Goal: Information Seeking & Learning: Learn about a topic

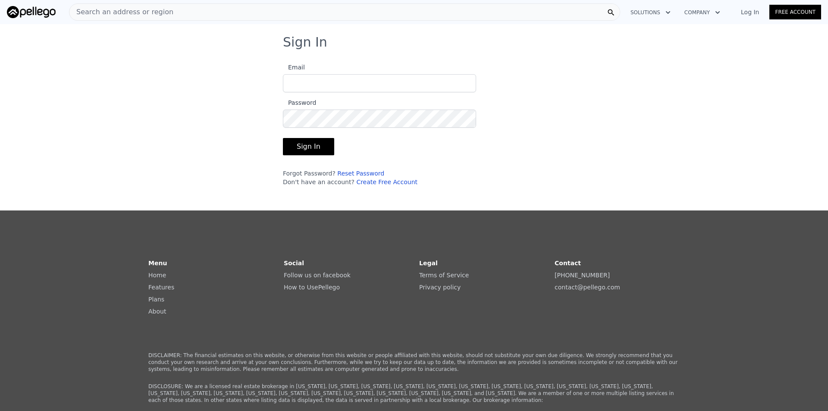
type input "[EMAIL_ADDRESS][DOMAIN_NAME]"
click at [312, 153] on button "Sign In" at bounding box center [308, 146] width 51 height 17
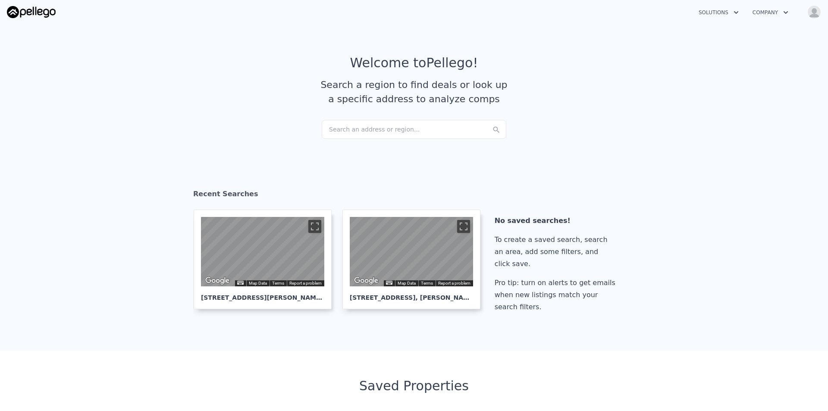
click at [398, 131] on div "Search an address or region..." at bounding box center [414, 129] width 185 height 19
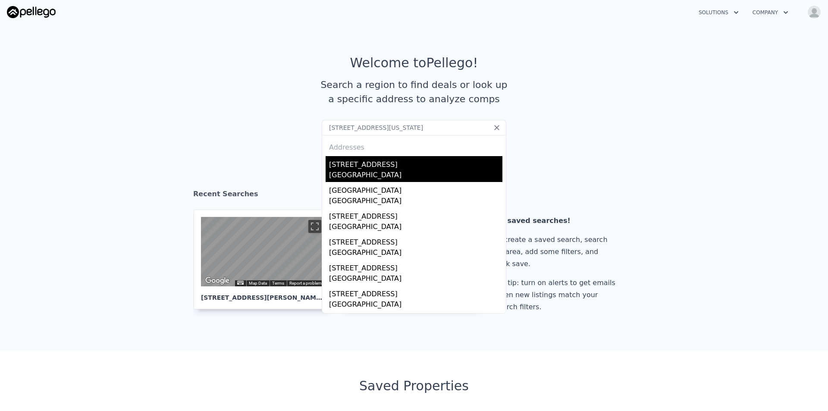
type input "[STREET_ADDRESS][US_STATE]"
click at [391, 166] on div "[STREET_ADDRESS]" at bounding box center [415, 163] width 173 height 14
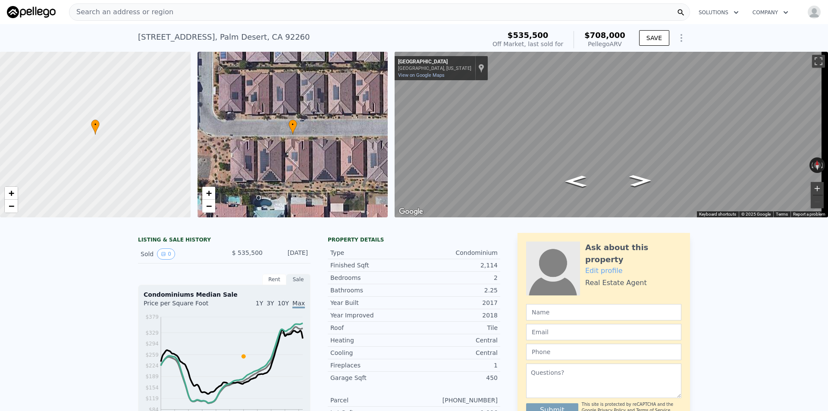
click at [811, 191] on button "Zoom in" at bounding box center [817, 188] width 13 height 13
click at [785, 167] on div "← Move left → Move right ↑ Move up ↓ Move down + Zoom in - Zoom out [STREET_ADD…" at bounding box center [611, 135] width 433 height 166
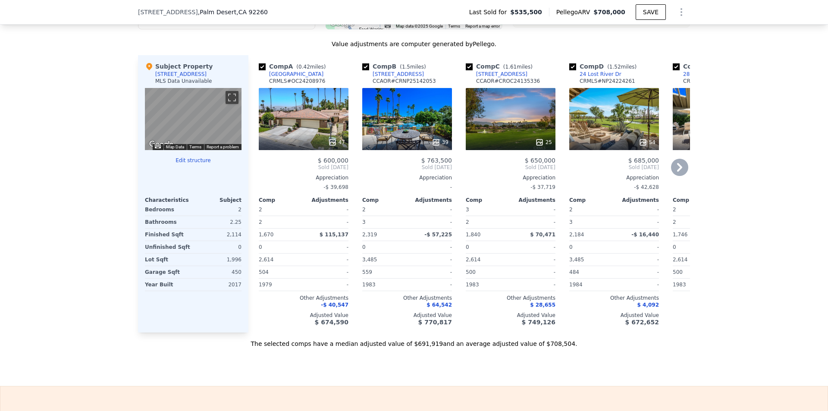
scroll to position [1075, 0]
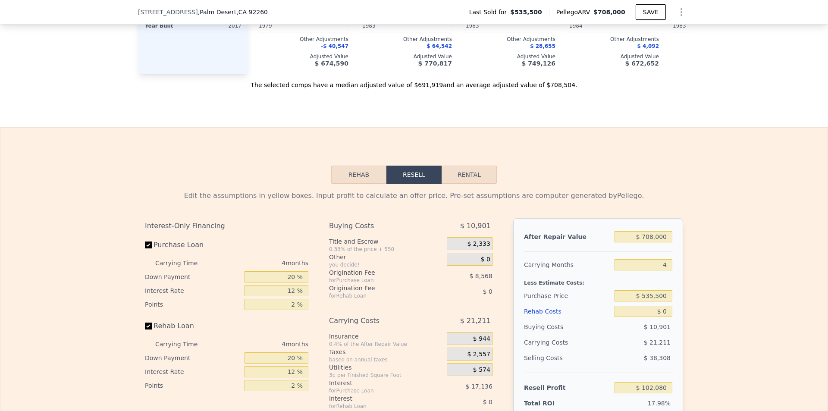
click at [478, 184] on button "Rental" at bounding box center [469, 175] width 55 height 18
select select "30"
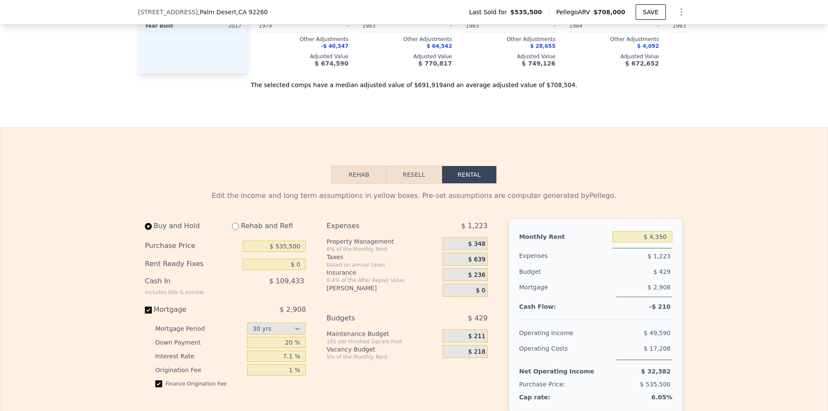
scroll to position [1161, 0]
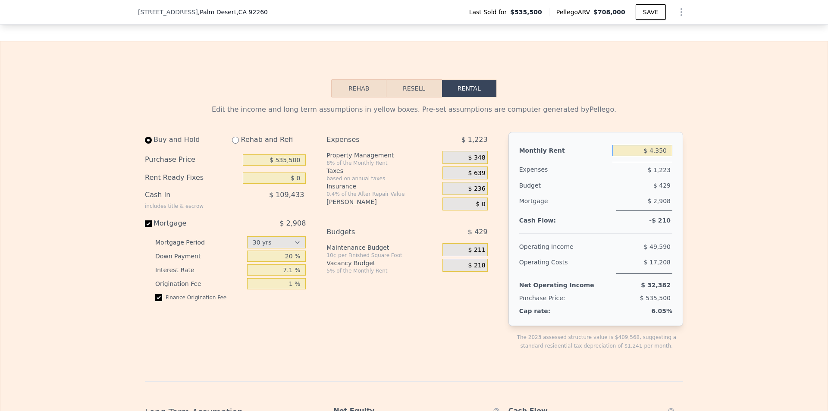
click at [654, 156] on input "$ 4,350" at bounding box center [642, 150] width 60 height 11
click at [482, 351] on div "Expenses $ 1,223 Property Management 8% of the Monthly Rent $ 348 Taxes based o…" at bounding box center [410, 248] width 168 height 232
click at [162, 229] on div "Mortgage" at bounding box center [193, 223] width 97 height 10
click at [152, 227] on input "Mortgage $ 2,908" at bounding box center [148, 223] width 7 height 7
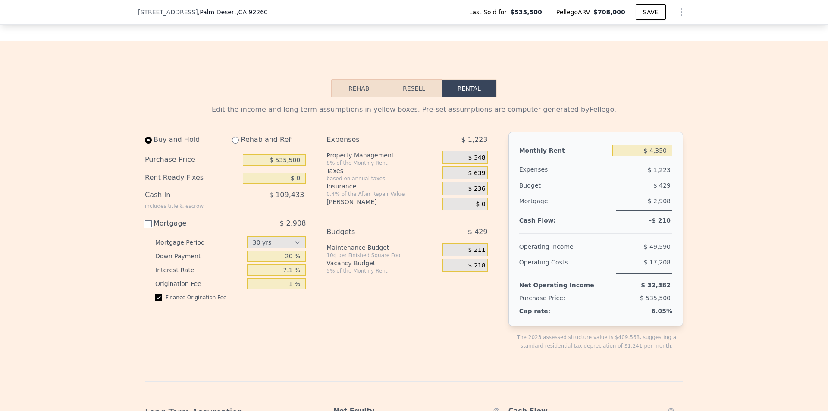
checkbox input "false"
type input "$ 4,800"
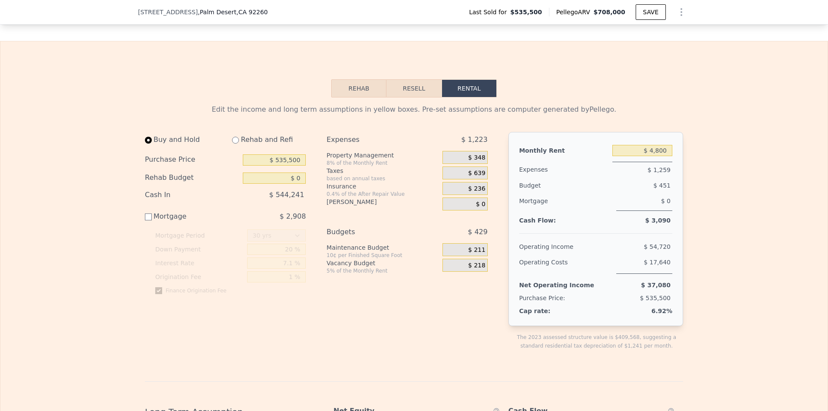
click at [164, 222] on div "Mortgage" at bounding box center [193, 216] width 97 height 10
click at [152, 220] on input "Mortgage $ 2,908" at bounding box center [148, 216] width 7 height 7
checkbox input "true"
type input "$ 4,350"
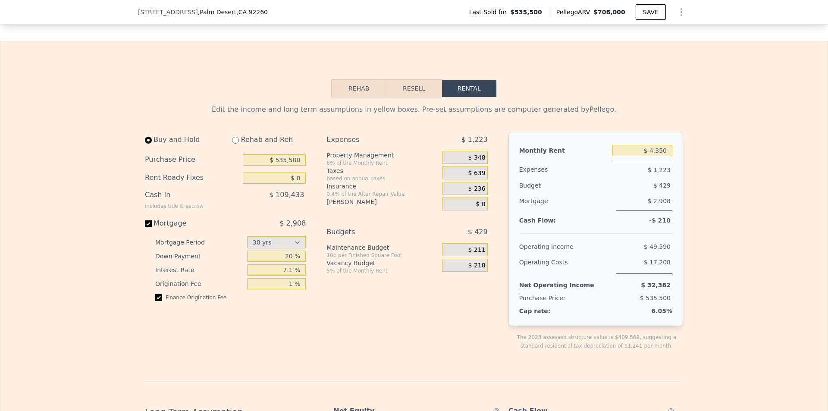
click at [466, 164] on div "$ 348" at bounding box center [464, 157] width 45 height 13
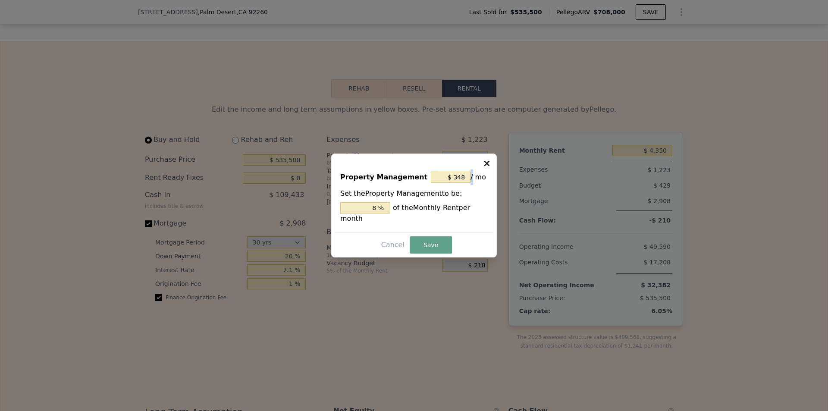
click at [466, 168] on div "Property Management $ 348 / mo Set the Property Management to be: 8 % of the Mo…" at bounding box center [414, 206] width 166 height 104
click at [373, 213] on input "8 %" at bounding box center [364, 207] width 49 height 11
type input "$ 0"
type input "0 %"
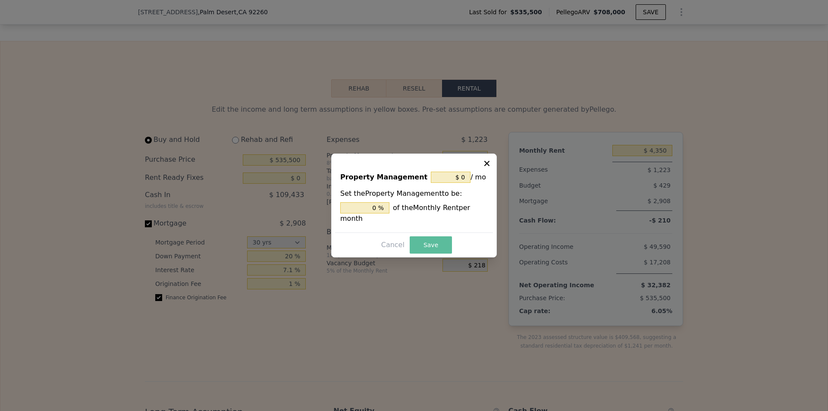
click at [421, 238] on button "Save" at bounding box center [431, 244] width 42 height 17
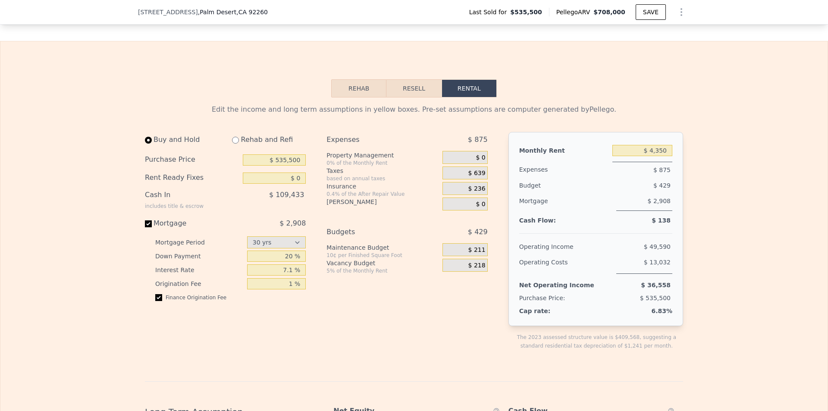
scroll to position [989, 0]
